Goal: Transaction & Acquisition: Book appointment/travel/reservation

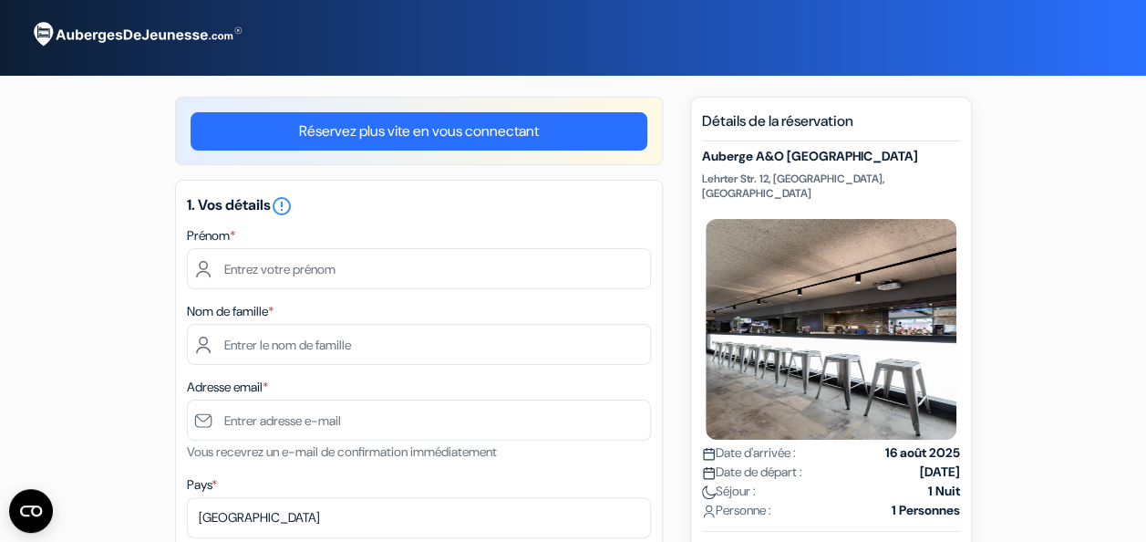
scroll to position [32, 0]
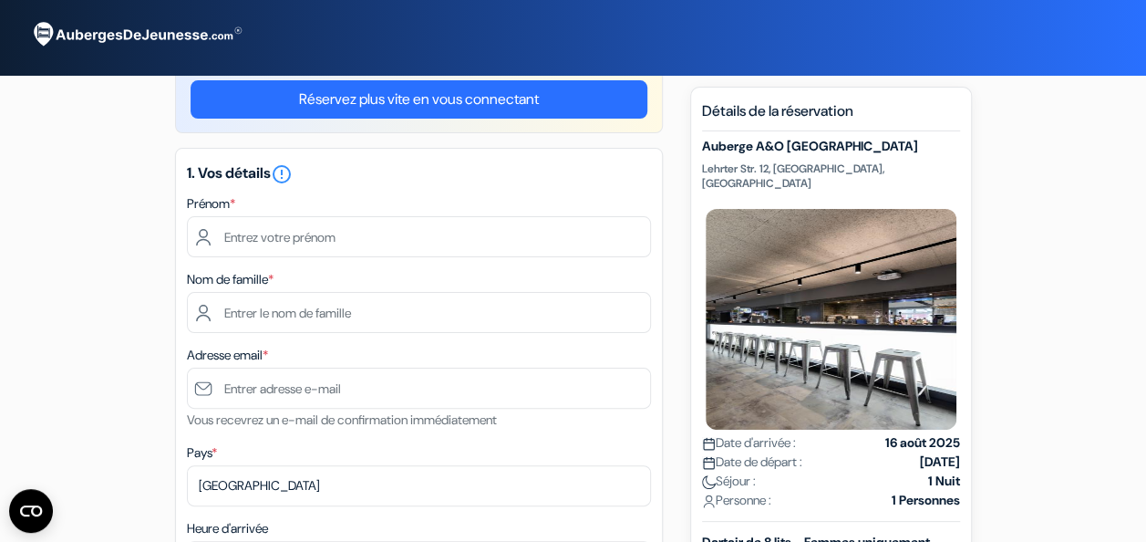
click at [385, 92] on link "Réservez plus vite en vous connectant" at bounding box center [419, 99] width 457 height 38
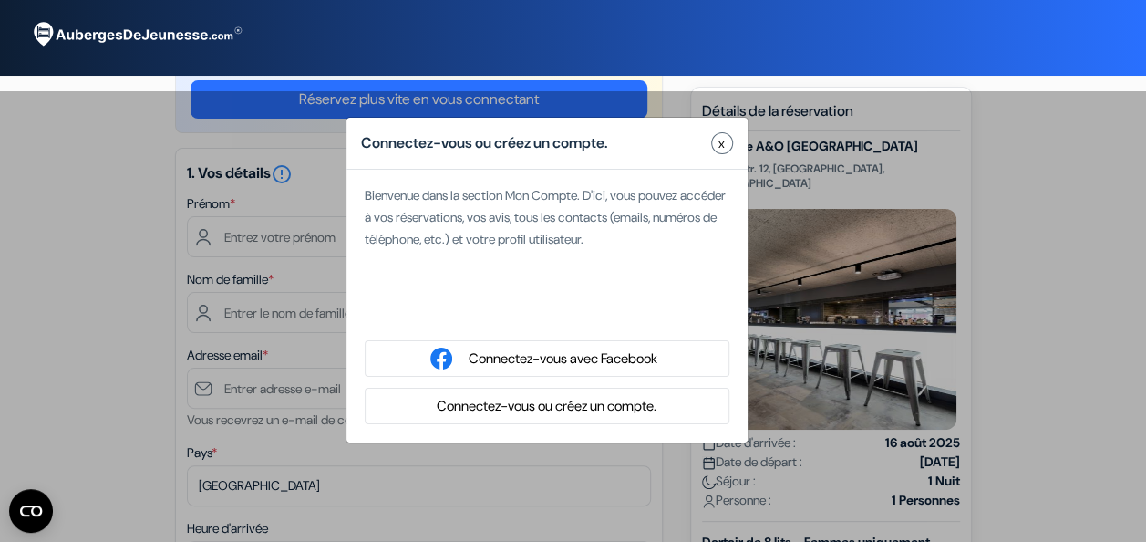
type input "Adélaïde"
type input "FIEUX"
type input "[EMAIL_ADDRESS][DOMAIN_NAME]"
select select
type input "6 71 65 77 33"
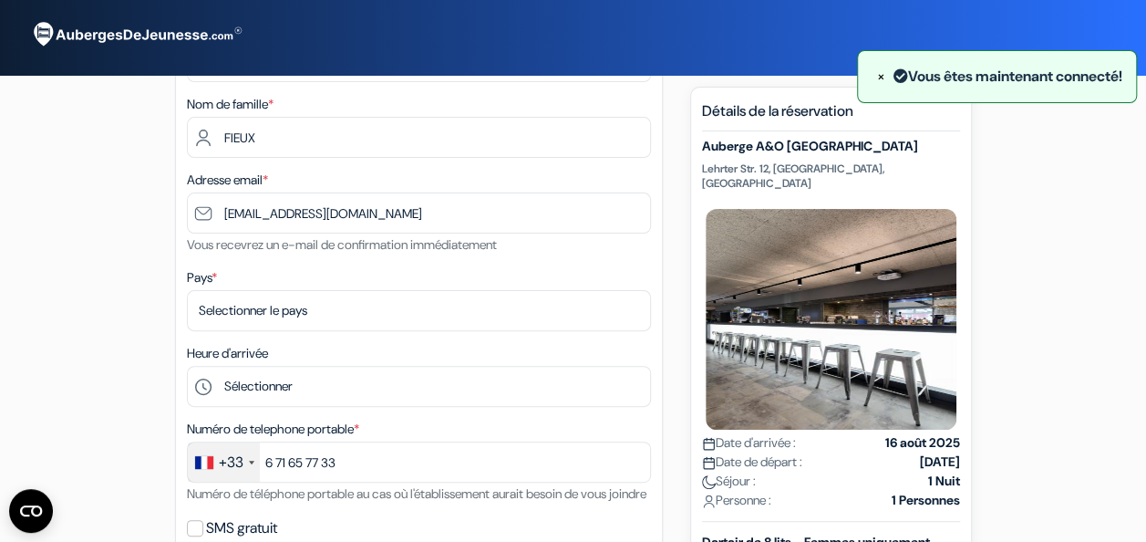
scroll to position [138, 0]
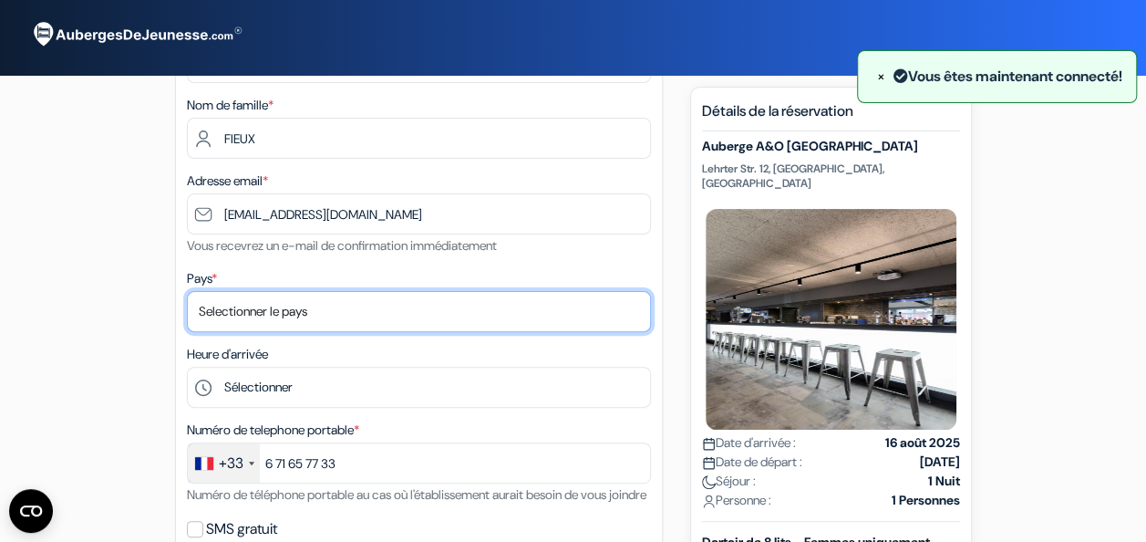
click at [252, 319] on select "Selectionner le pays Abkhazie [GEOGRAPHIC_DATA] [GEOGRAPHIC_DATA] Du [GEOGRAPHI…" at bounding box center [419, 311] width 464 height 41
select select "67"
click at [187, 293] on select "Selectionner le pays Abkhazie [GEOGRAPHIC_DATA] [GEOGRAPHIC_DATA] Du [GEOGRAPHI…" at bounding box center [419, 311] width 464 height 41
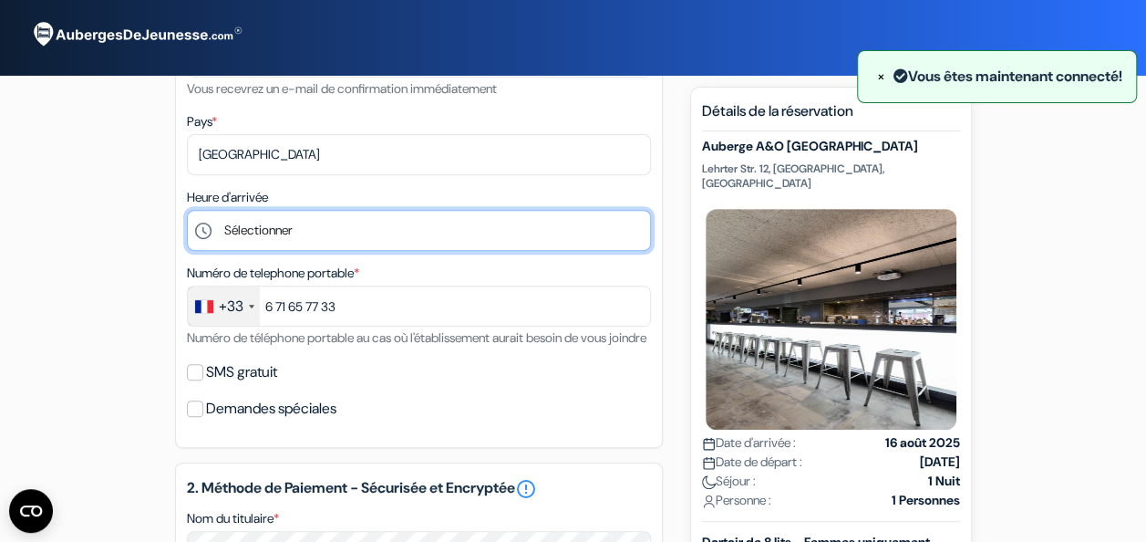
click at [247, 239] on select "Sélectionner 1:00 2:00 3:00 4:00 5:00 6:00 7:00 8:00 9:00 10:00 11:00 12:00 13:…" at bounding box center [419, 230] width 464 height 41
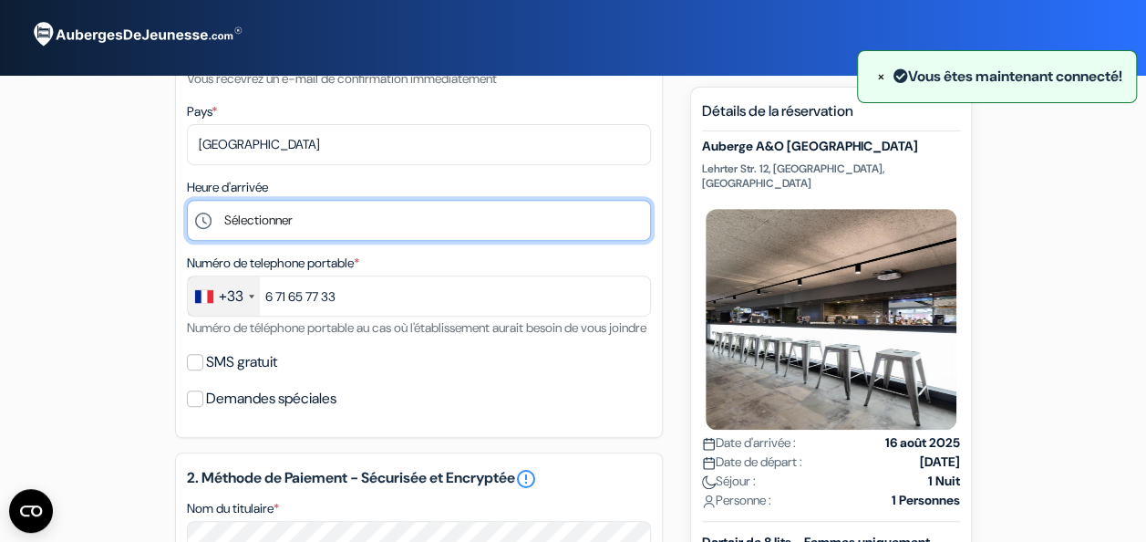
scroll to position [306, 0]
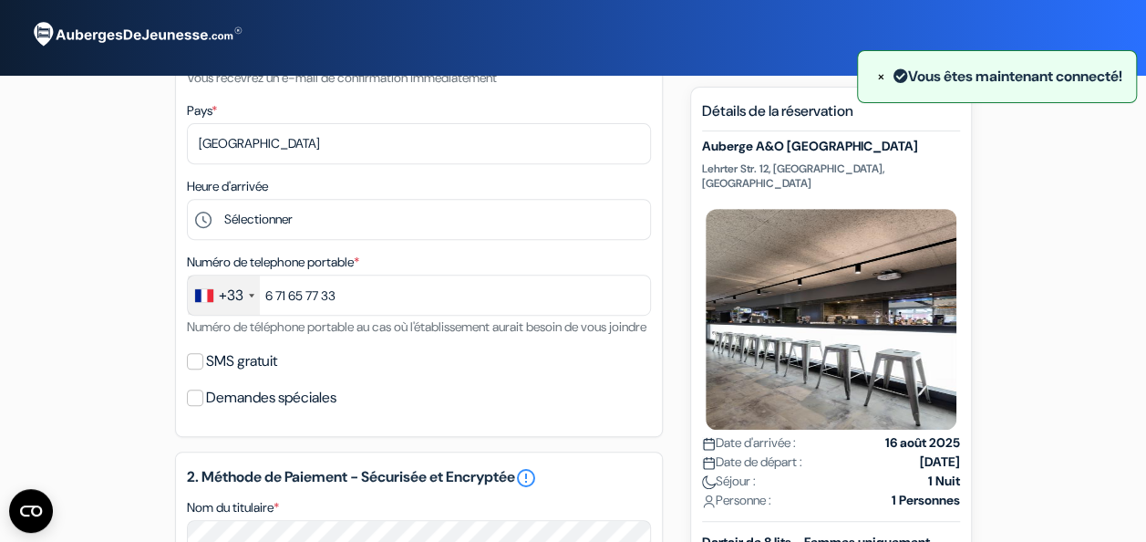
click at [104, 211] on div "add_box Auberge A&O [GEOGRAPHIC_DATA] Lehrter Str. 12, [GEOGRAPHIC_DATA], [GEOG…" at bounding box center [574, 503] width 1040 height 1425
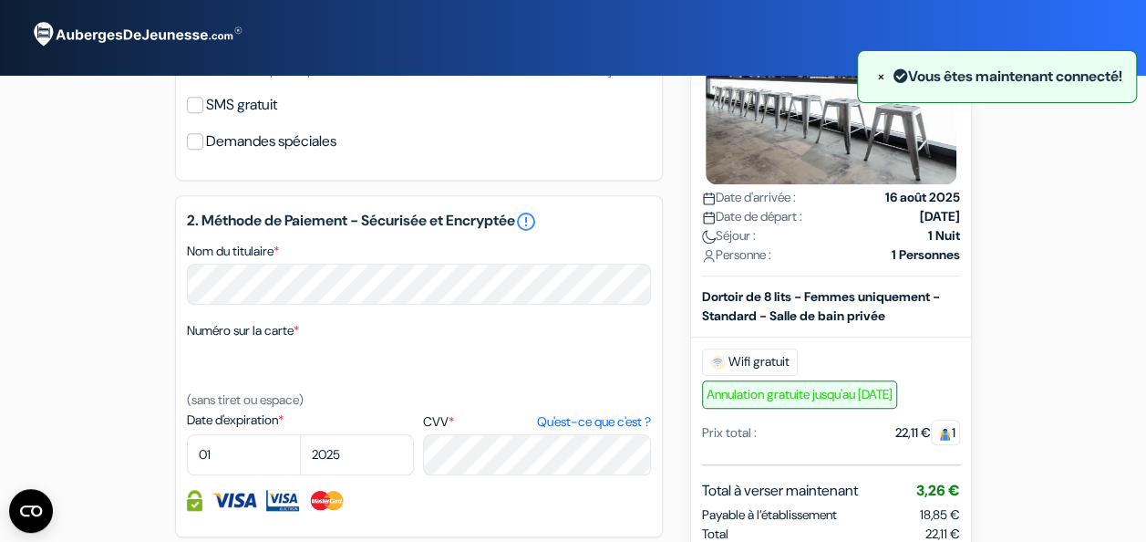
scroll to position [0, 0]
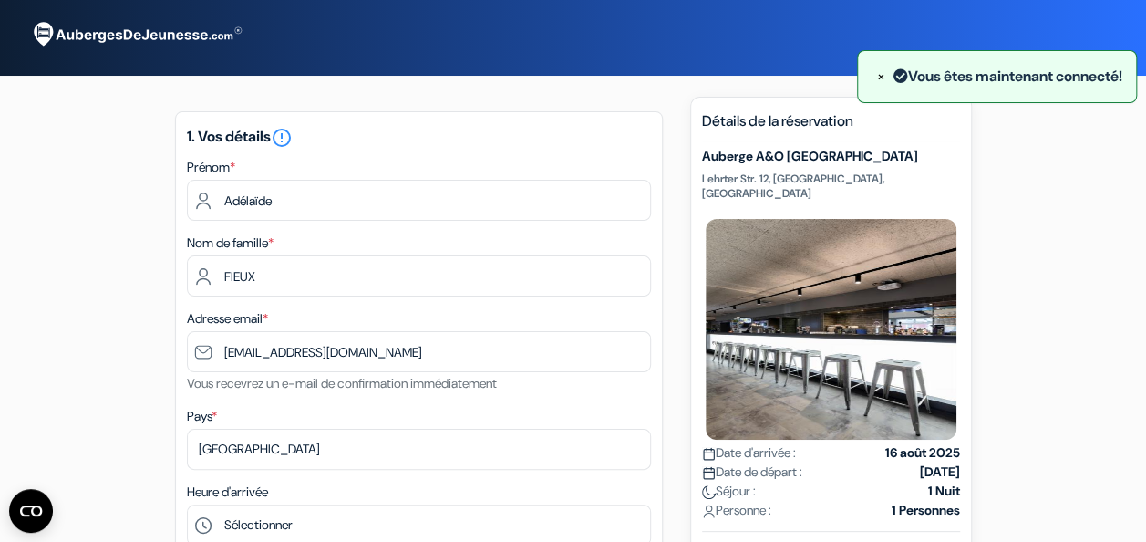
drag, startPoint x: 702, startPoint y: 153, endPoint x: 928, endPoint y: 159, distance: 225.3
click at [928, 159] on h5 "Auberge A&O [GEOGRAPHIC_DATA]" at bounding box center [831, 157] width 258 height 16
copy h5 "Auberge A&O [GEOGRAPHIC_DATA]"
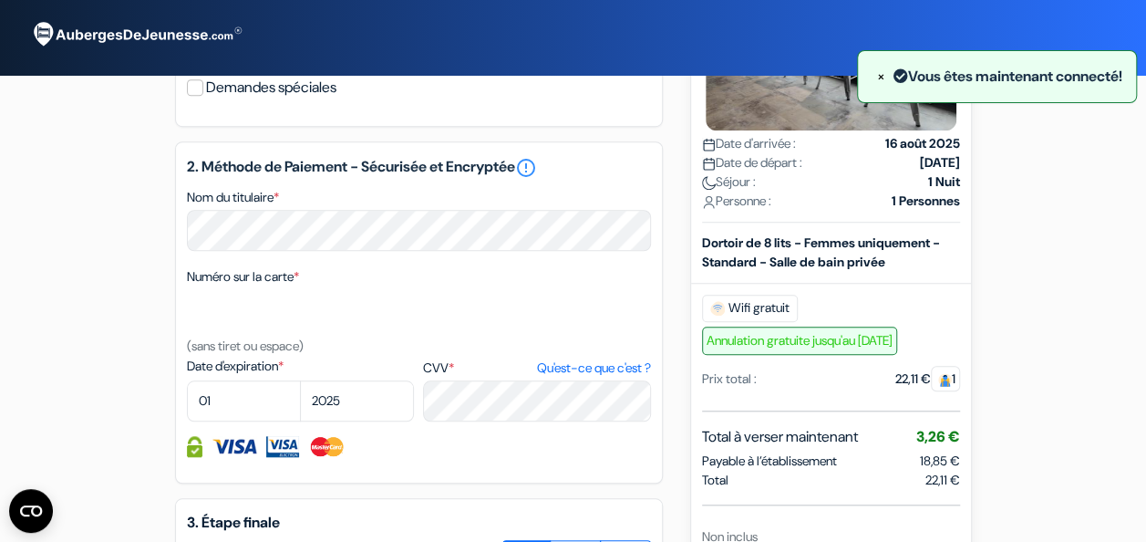
scroll to position [624, 0]
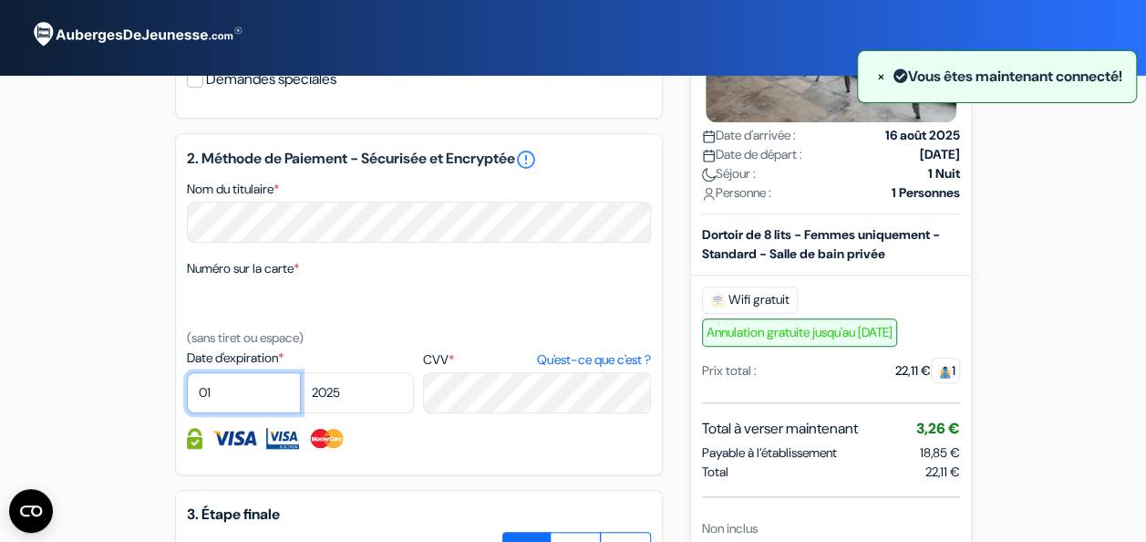
click at [241, 413] on select "01 02 03 04 05 06 07 08 09 10 11 12" at bounding box center [244, 392] width 114 height 41
select select "09"
click at [187, 399] on select "01 02 03 04 05 06 07 08 09 10 11 12" at bounding box center [244, 392] width 114 height 41
click at [354, 413] on select "2025 2026 2027 2028 2029 2030 2031 2032 2033 2034 2035 2036 2037 2038 2039 2040…" at bounding box center [357, 392] width 114 height 41
select select "2026"
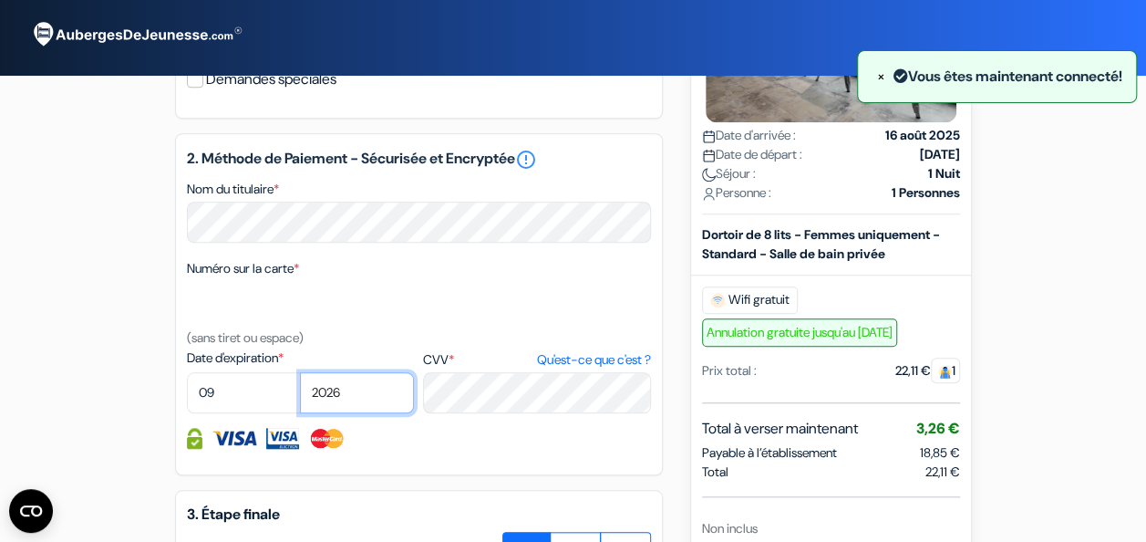
click at [300, 399] on select "2025 2026 2027 2028 2029 2030 2031 2032 2033 2034 2035 2036 2037 2038 2039 2040…" at bounding box center [357, 392] width 114 height 41
click at [78, 306] on div "add_box Auberge A&O [GEOGRAPHIC_DATA] Lehrter Str. 12, [GEOGRAPHIC_DATA], [GEOG…" at bounding box center [574, 185] width 1040 height 1425
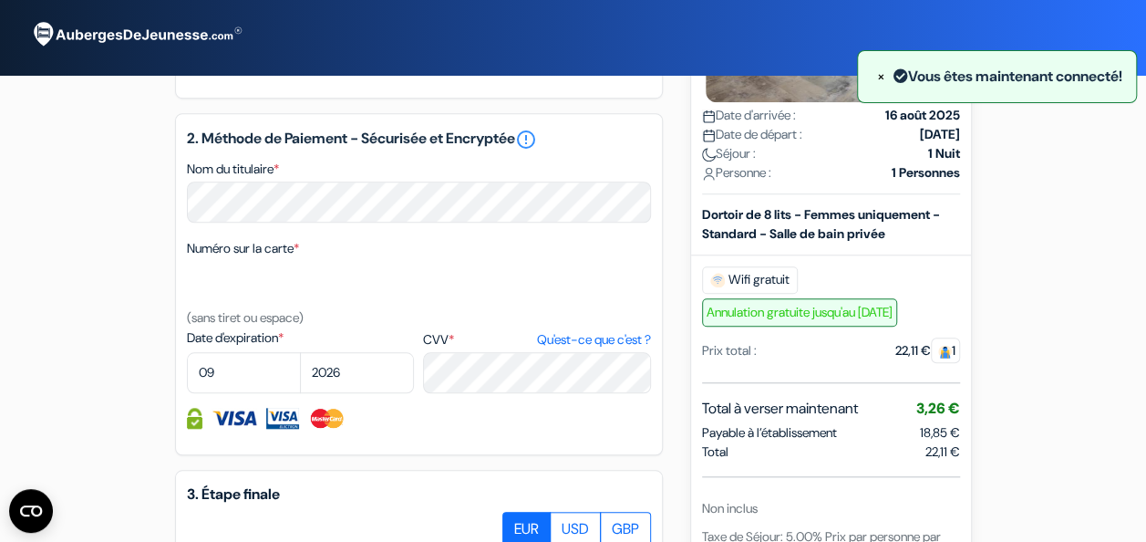
scroll to position [1022, 0]
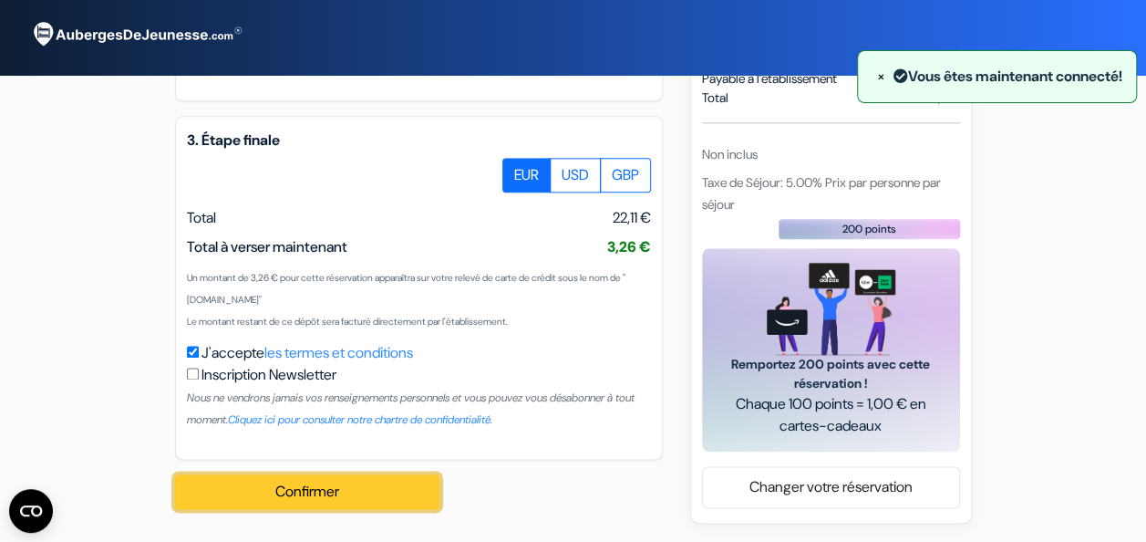
click at [366, 491] on button "Confirmer Loading..." at bounding box center [307, 491] width 265 height 35
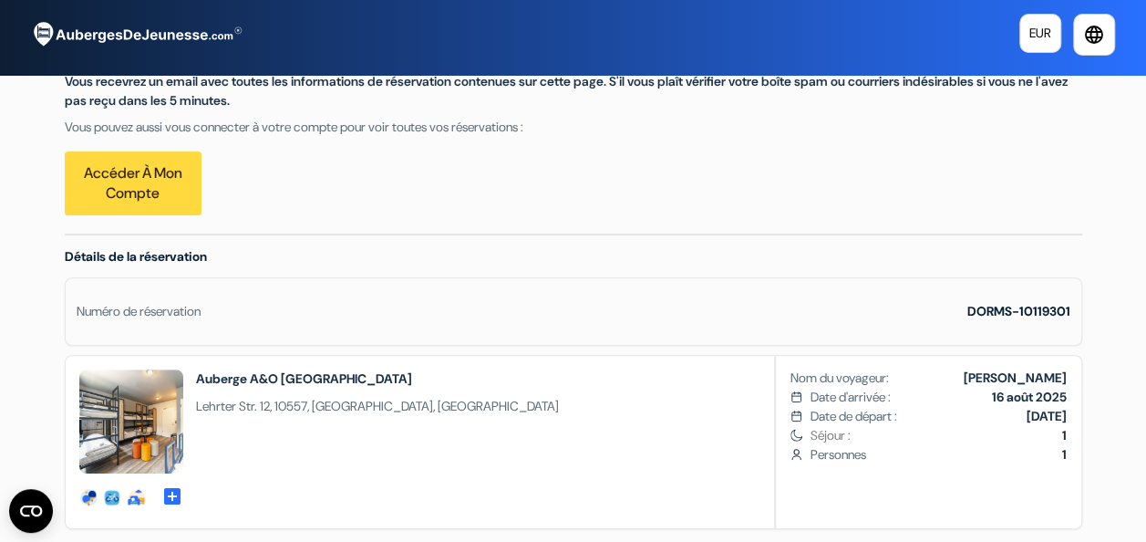
scroll to position [238, 0]
click at [792, 260] on div "Détails de la réservation Numéro de réservation DORMS-10119301 social-fun surro…" at bounding box center [574, 383] width 1018 height 294
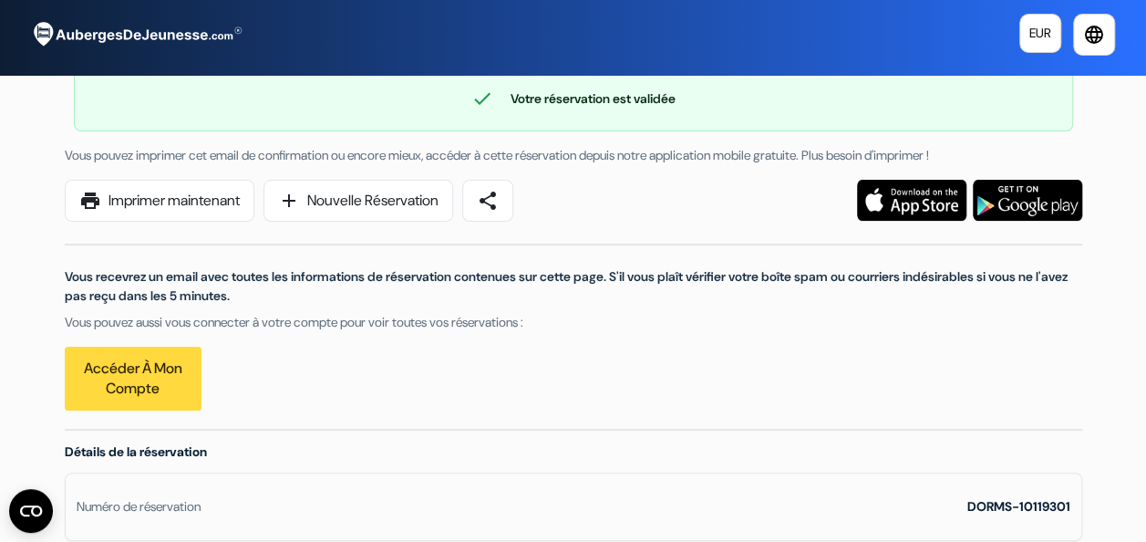
scroll to position [0, 0]
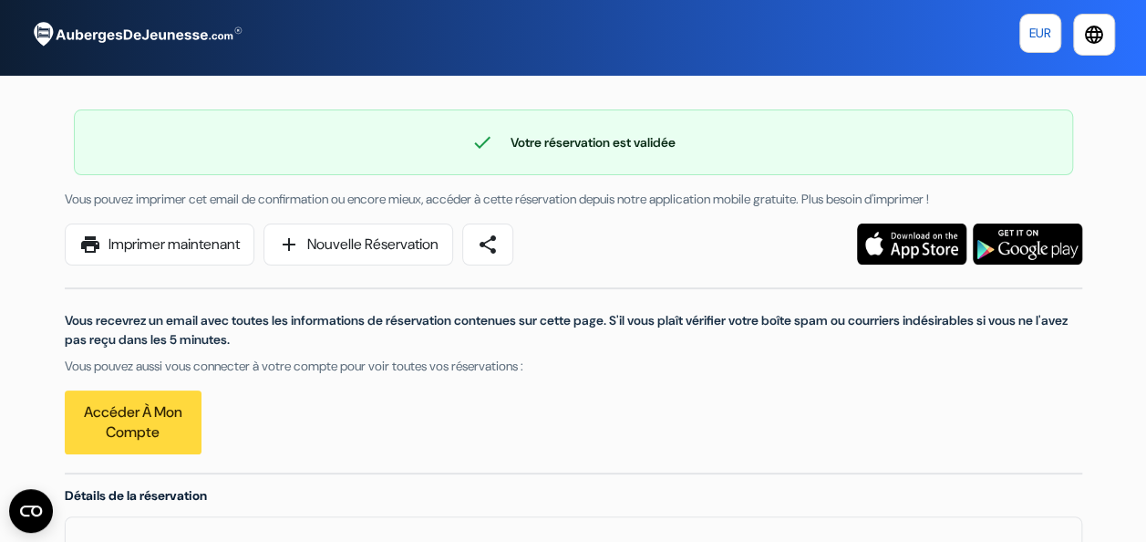
click at [1022, 49] on link "EUR" at bounding box center [1041, 33] width 42 height 39
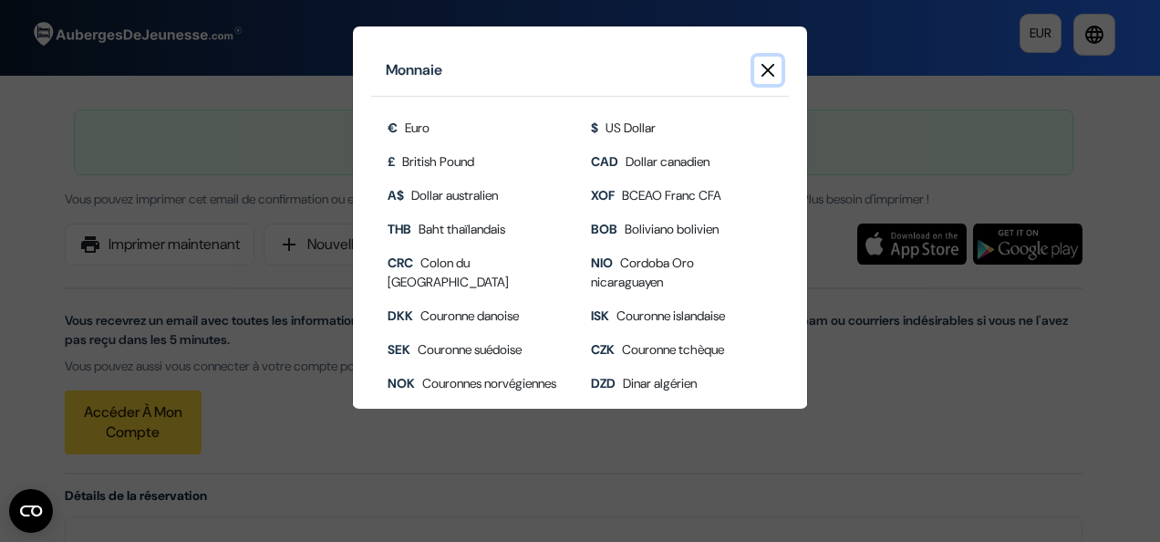
click at [768, 69] on button "Close" at bounding box center [767, 70] width 27 height 27
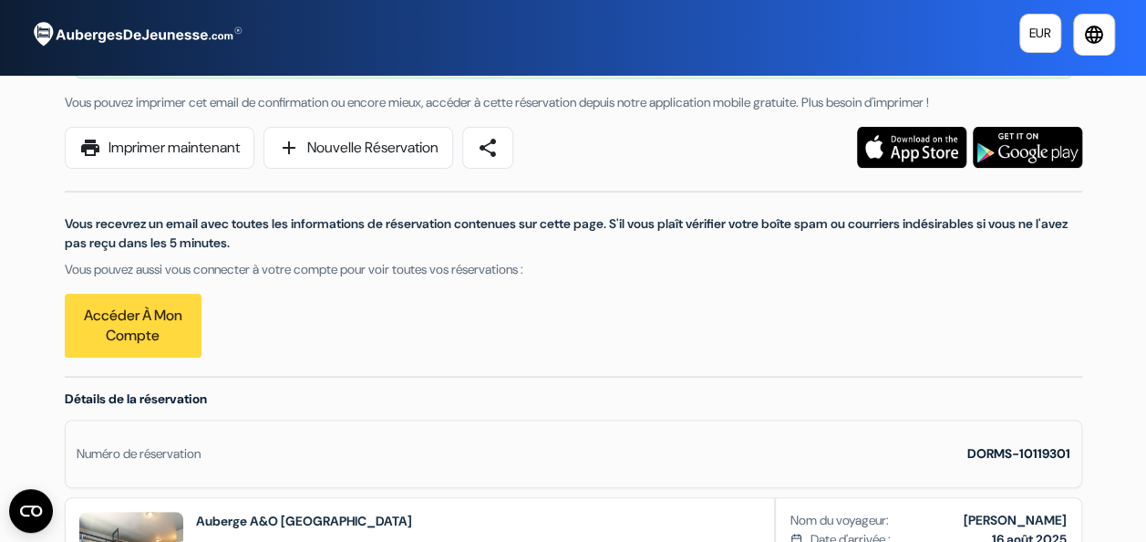
scroll to position [92, 0]
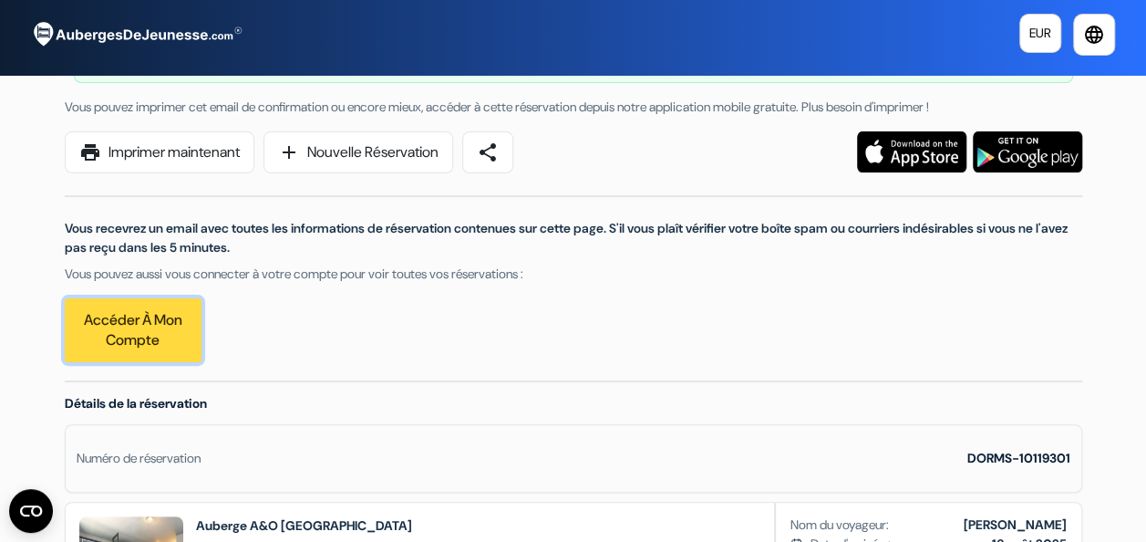
click at [115, 334] on link "Accéder à mon compte" at bounding box center [133, 330] width 137 height 64
